Goal: Task Accomplishment & Management: Manage account settings

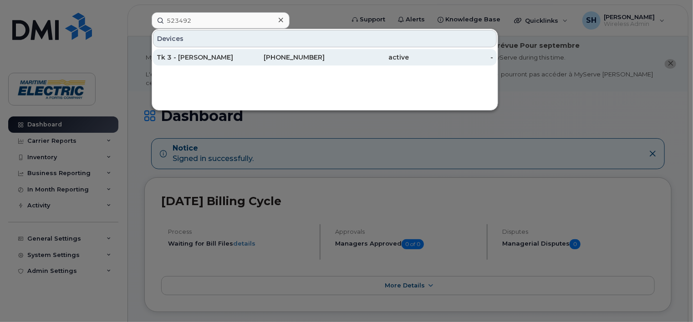
type input "523492"
click at [189, 58] on div "Tk 3 - Wade MacKenzie" at bounding box center [199, 57] width 84 height 9
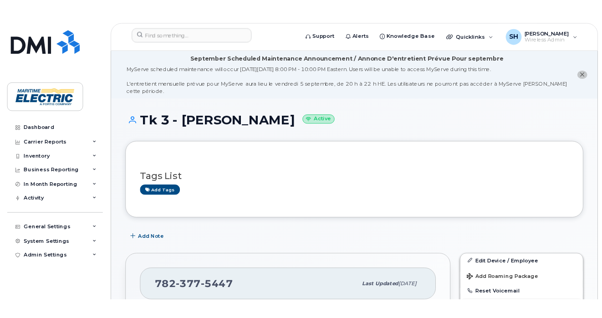
scroll to position [282, 0]
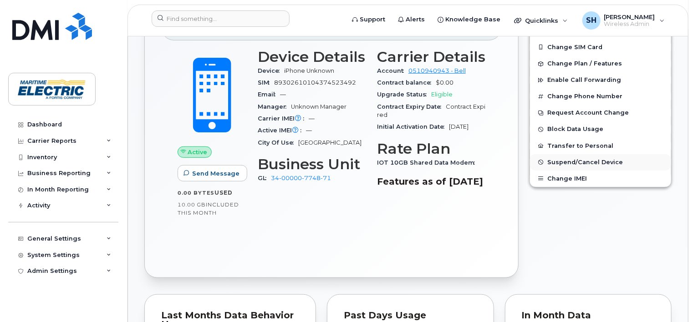
click at [593, 159] on span "Suspend/Cancel Device" at bounding box center [585, 162] width 76 height 7
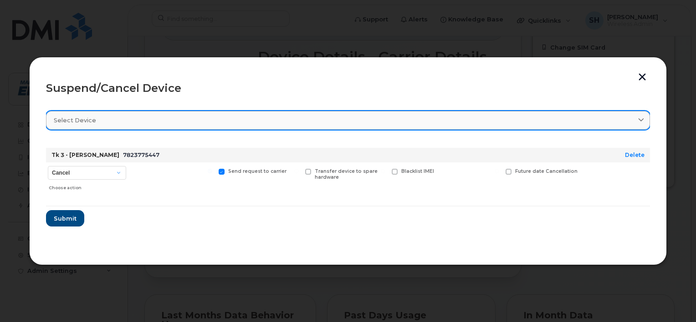
click at [97, 120] on div "Select device" at bounding box center [348, 120] width 588 height 9
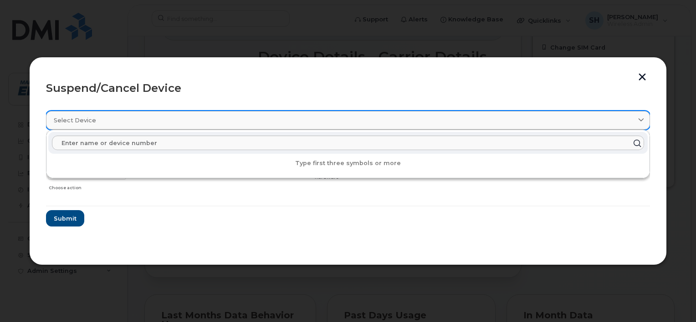
click at [97, 120] on div "Select device" at bounding box center [348, 120] width 588 height 9
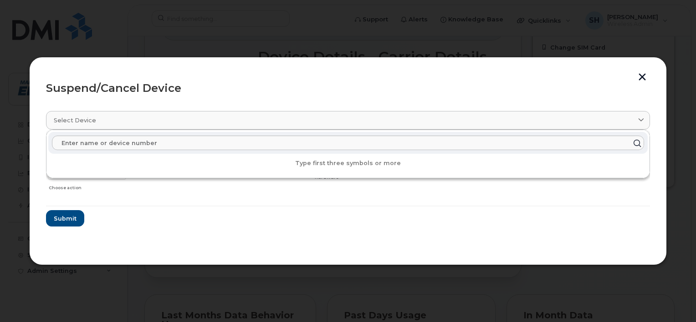
click at [586, 215] on form "Tk 3 - Wade MacKenzie 7823775447 Delete Cancel Suspend - Extend Suspension Susp…" at bounding box center [348, 184] width 604 height 86
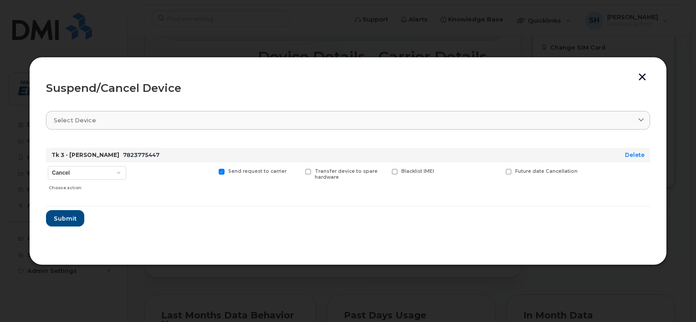
click at [165, 152] on div "Tk 3 - Wade MacKenzie 7823775447" at bounding box center [324, 155] width 549 height 15
drag, startPoint x: 162, startPoint y: 152, endPoint x: 57, endPoint y: 150, distance: 104.8
click at [43, 150] on div "Suspend/Cancel Device Select device Type first three symbols or more Tk 3 - Wad…" at bounding box center [348, 161] width 638 height 209
drag, startPoint x: 57, startPoint y: 150, endPoint x: 70, endPoint y: 150, distance: 12.3
copy div "Tk 3 - Wade MacKenzie 7823775447"
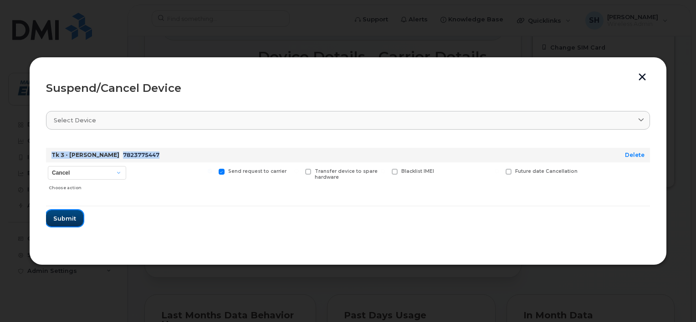
click at [66, 219] on span "Submit" at bounding box center [64, 219] width 23 height 9
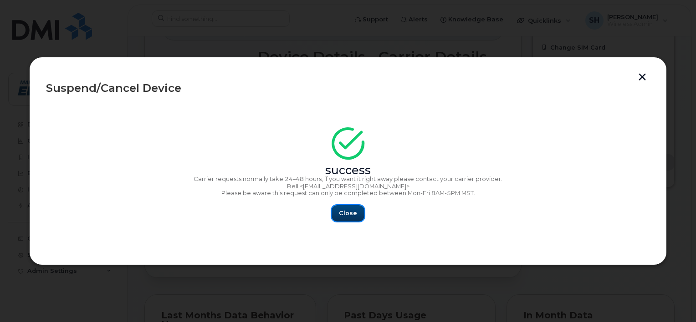
click at [351, 215] on span "Close" at bounding box center [348, 213] width 18 height 9
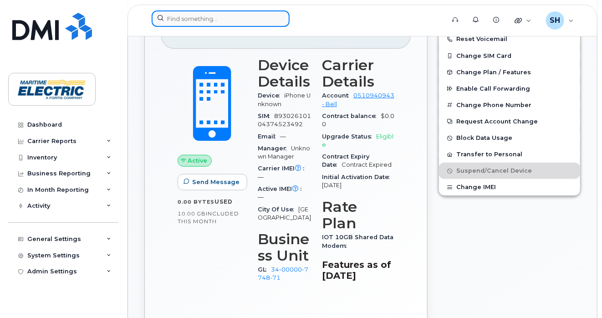
click at [204, 19] on input at bounding box center [221, 18] width 138 height 16
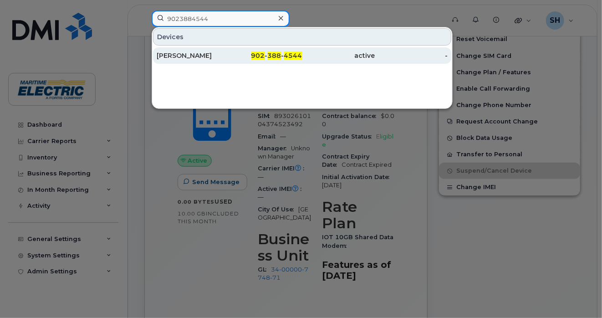
type input "9023884544"
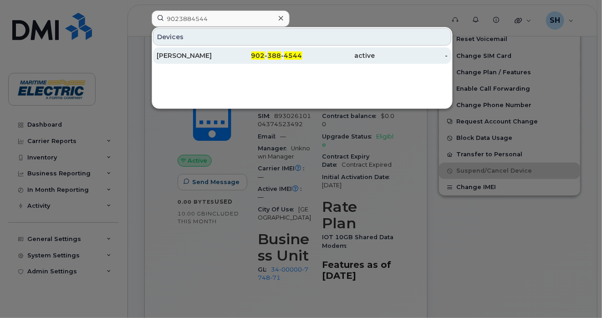
click at [209, 56] on div "[PERSON_NAME]" at bounding box center [193, 55] width 73 height 9
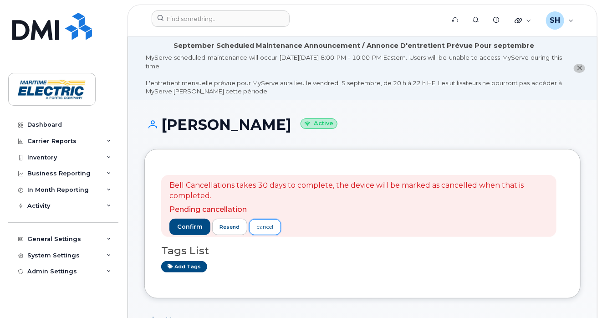
click at [268, 229] on div "cancel" at bounding box center [265, 227] width 16 height 8
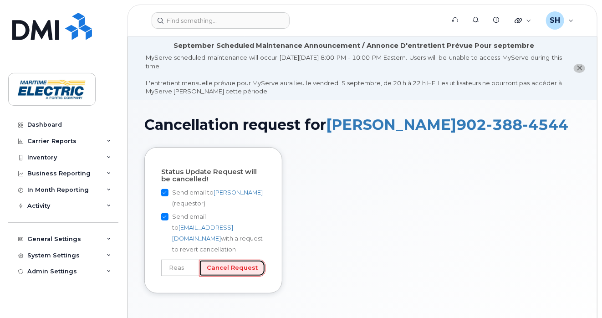
click at [231, 260] on input "Cancel Request" at bounding box center [232, 268] width 66 height 17
drag, startPoint x: 184, startPoint y: 258, endPoint x: 194, endPoint y: 258, distance: 10.9
click at [184, 260] on input "text" at bounding box center [180, 268] width 38 height 16
click at [193, 260] on input "text" at bounding box center [180, 268] width 38 height 16
click at [172, 260] on input "text" at bounding box center [180, 268] width 38 height 16
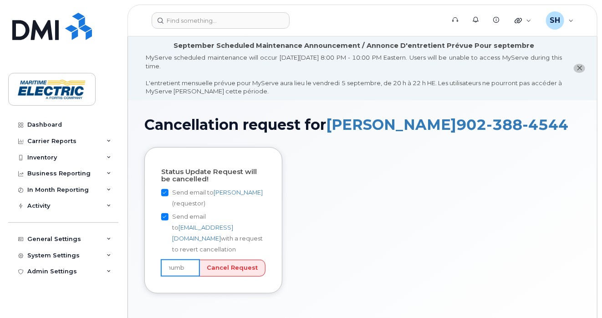
scroll to position [0, 32]
click at [191, 260] on input "suspend number" at bounding box center [180, 268] width 38 height 16
click at [193, 260] on input "suspend number" at bounding box center [180, 268] width 38 height 16
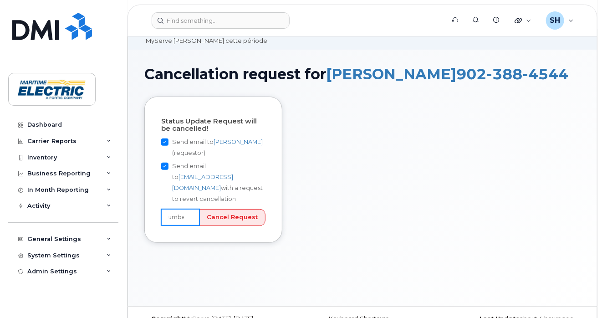
scroll to position [68, 0]
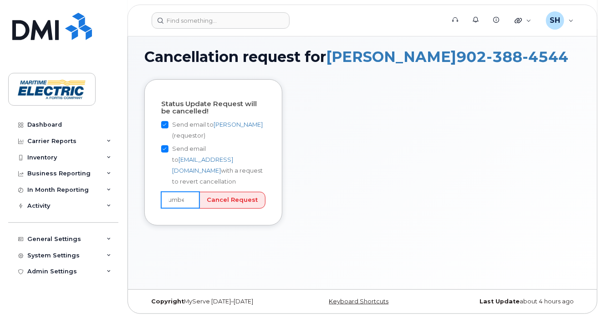
click at [188, 192] on input "suspend number" at bounding box center [180, 200] width 38 height 16
type input "suspend number"
click at [224, 192] on input "Cancel Request" at bounding box center [232, 200] width 66 height 17
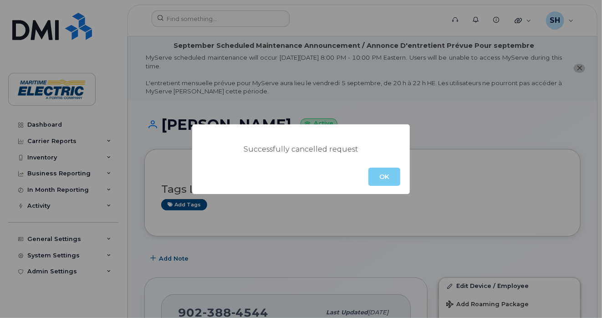
click at [389, 182] on button "OK" at bounding box center [384, 177] width 32 height 18
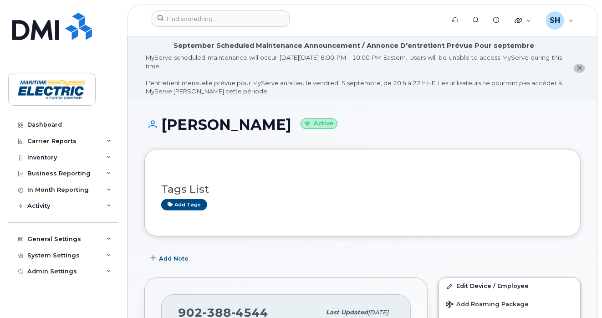
scroll to position [278, 0]
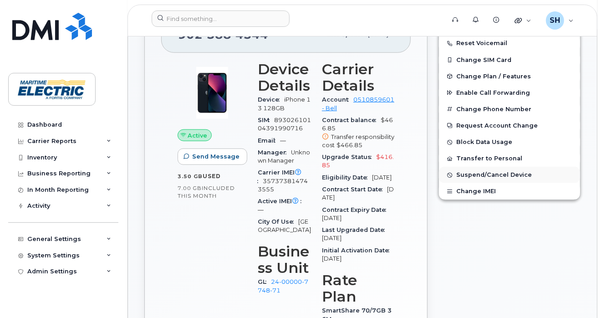
click at [481, 175] on span "Suspend/Cancel Device" at bounding box center [494, 175] width 76 height 7
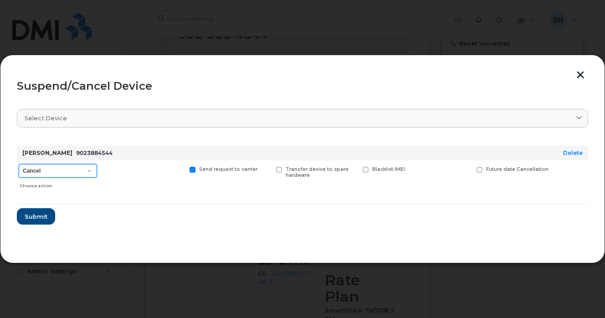
click at [89, 169] on select "Cancel Suspend - Extend Suspension Suspend - Reduced Rate Suspend - Full Rate S…" at bounding box center [58, 171] width 78 height 14
select select "[object Object]"
click at [19, 164] on select "Cancel Suspend - Extend Suspension Suspend - Reduced Rate Suspend - Full Rate S…" at bounding box center [58, 171] width 78 height 14
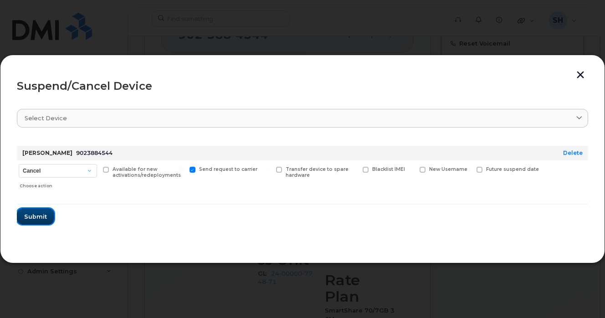
click at [45, 215] on span "Submit" at bounding box center [35, 216] width 23 height 9
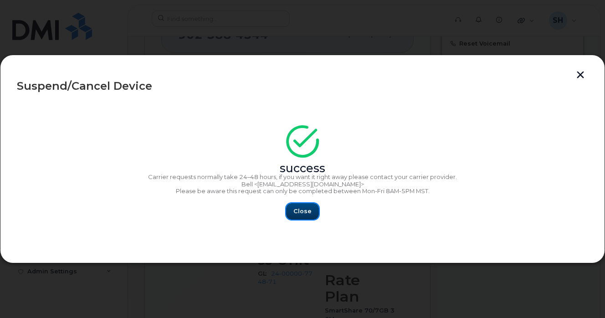
click at [294, 213] on span "Close" at bounding box center [302, 211] width 18 height 9
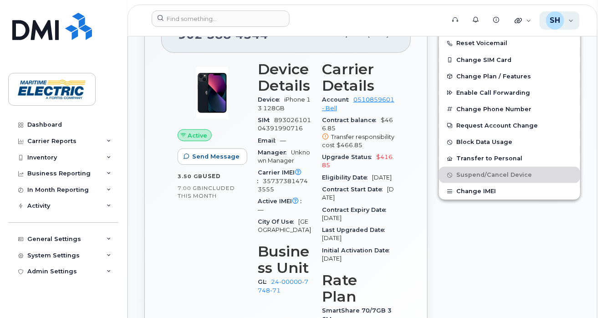
click at [572, 26] on div "SH [PERSON_NAME] Wireless Admin" at bounding box center [560, 20] width 41 height 18
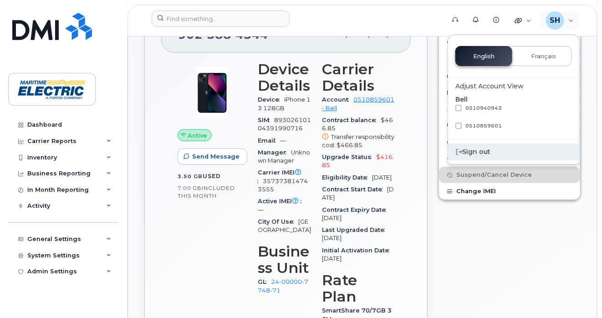
click at [483, 153] on div "Sign out" at bounding box center [513, 151] width 131 height 17
